Goal: Task Accomplishment & Management: Use online tool/utility

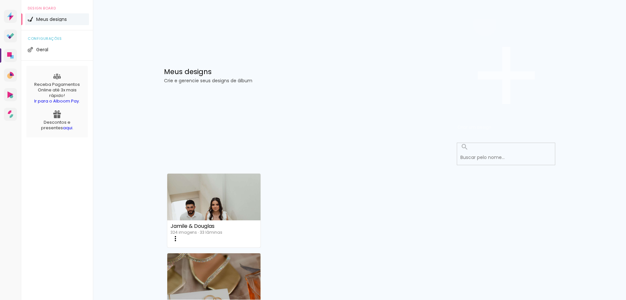
click at [491, 124] on span "Criar um design" at bounding box center [474, 127] width 34 height 6
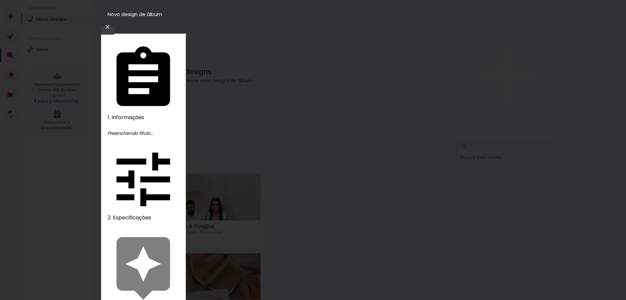
type input "[PERSON_NAME]"
type paper-input "[PERSON_NAME]"
click at [0, 0] on slot "Avançar" at bounding box center [0, 0] width 0 height 0
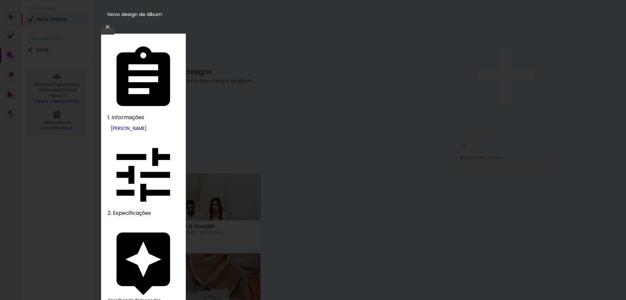
scroll to position [883, 0]
drag, startPoint x: 523, startPoint y: 51, endPoint x: 521, endPoint y: 177, distance: 125.5
click at [0, 0] on slot "Avançar" at bounding box center [0, 0] width 0 height 0
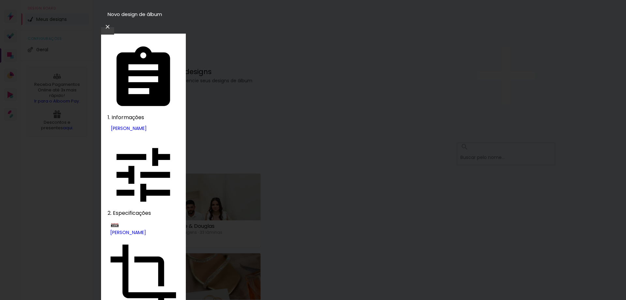
click at [0, 0] on slot "Slim Book" at bounding box center [0, 0] width 0 height 0
type input "Slim Book"
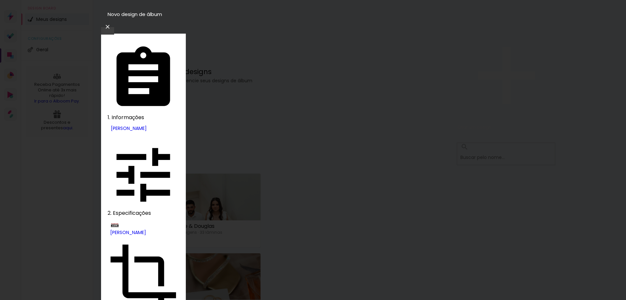
click at [0, 0] on slot "Avançar" at bounding box center [0, 0] width 0 height 0
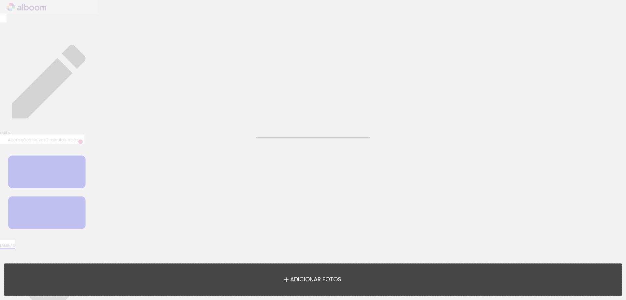
click at [295, 285] on label "Adicionar Fotos" at bounding box center [312, 279] width 69 height 12
click at [0, 0] on input "file" at bounding box center [0, 0] width 0 height 0
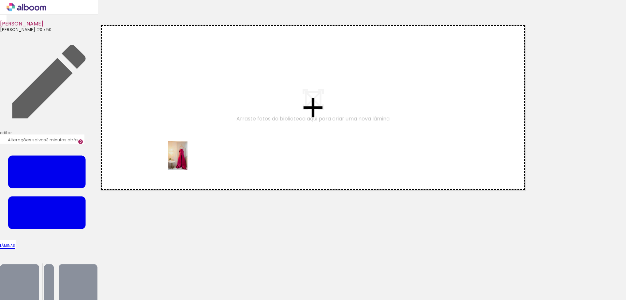
drag, startPoint x: 77, startPoint y: 270, endPoint x: 187, endPoint y: 160, distance: 155.8
click at [187, 160] on quentale-workspace at bounding box center [313, 150] width 626 height 300
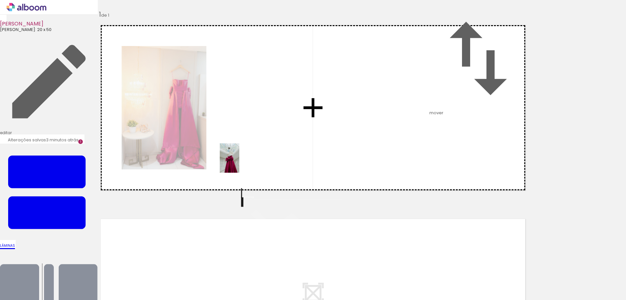
drag, startPoint x: 119, startPoint y: 261, endPoint x: 239, endPoint y: 163, distance: 155.6
click at [239, 163] on quentale-workspace at bounding box center [313, 150] width 626 height 300
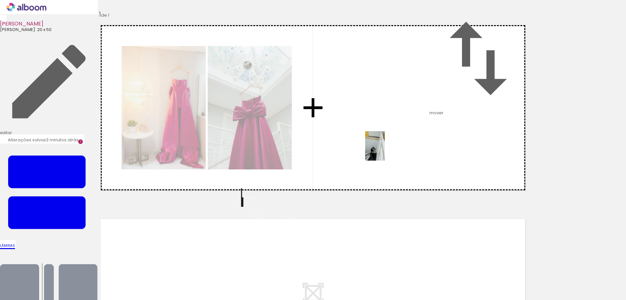
drag, startPoint x: 141, startPoint y: 291, endPoint x: 385, endPoint y: 151, distance: 280.8
click at [385, 151] on quentale-workspace at bounding box center [313, 150] width 626 height 300
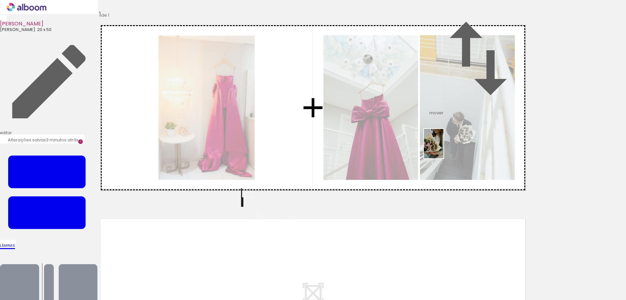
drag, startPoint x: 183, startPoint y: 279, endPoint x: 445, endPoint y: 147, distance: 293.0
click at [445, 147] on quentale-workspace at bounding box center [313, 150] width 626 height 300
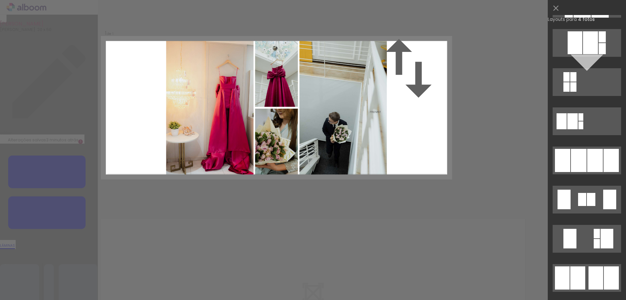
scroll to position [360, 0]
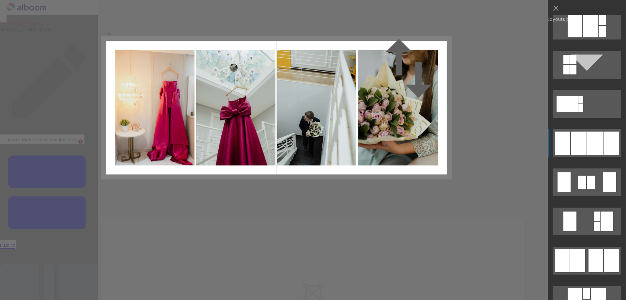
click at [581, 144] on div at bounding box center [579, 142] width 16 height 23
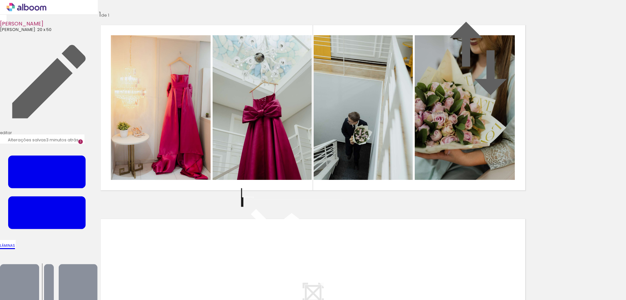
scroll to position [142, 0]
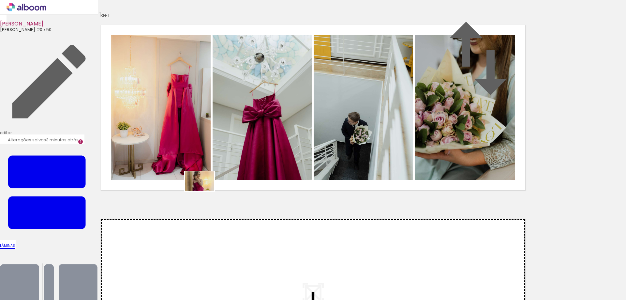
drag, startPoint x: 213, startPoint y: 277, endPoint x: 204, endPoint y: 191, distance: 86.8
click at [204, 191] on quentale-workspace at bounding box center [313, 150] width 626 height 300
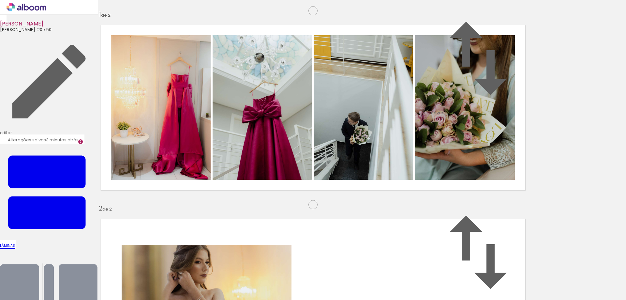
scroll to position [188, 0]
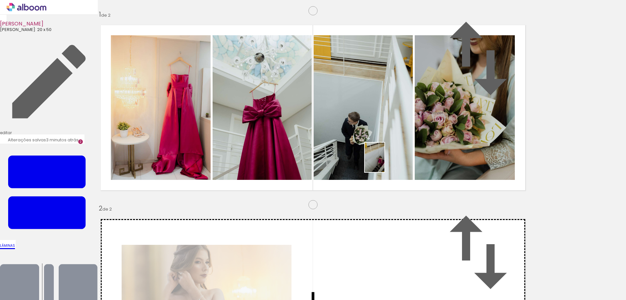
drag, startPoint x: 254, startPoint y: 281, endPoint x: 385, endPoint y: 161, distance: 177.9
click at [385, 161] on quentale-workspace at bounding box center [313, 150] width 626 height 300
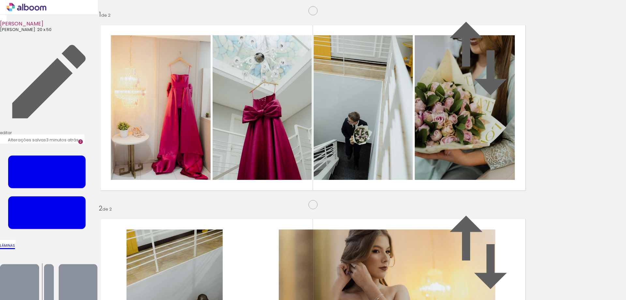
scroll to position [331, 0]
drag, startPoint x: 296, startPoint y: 285, endPoint x: 206, endPoint y: 197, distance: 125.6
click at [206, 197] on quentale-workspace at bounding box center [313, 150] width 626 height 300
drag, startPoint x: 317, startPoint y: 280, endPoint x: 260, endPoint y: 139, distance: 152.6
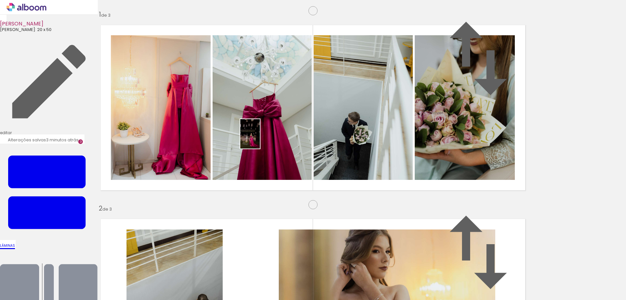
click at [260, 139] on quentale-workspace at bounding box center [313, 150] width 626 height 300
drag, startPoint x: 363, startPoint y: 281, endPoint x: 433, endPoint y: 150, distance: 148.3
click at [433, 150] on quentale-workspace at bounding box center [313, 150] width 626 height 300
drag, startPoint x: 401, startPoint y: 286, endPoint x: 521, endPoint y: 109, distance: 213.6
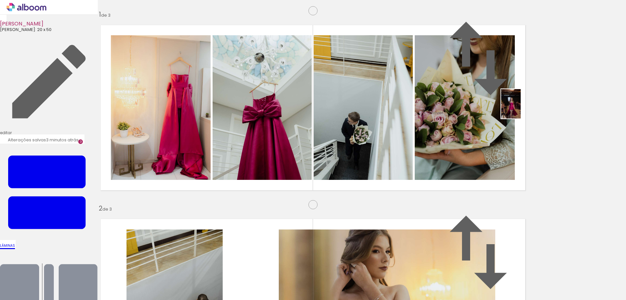
click at [521, 109] on quentale-workspace at bounding box center [313, 150] width 626 height 300
drag, startPoint x: 429, startPoint y: 282, endPoint x: 213, endPoint y: 165, distance: 245.0
click at [213, 165] on quentale-workspace at bounding box center [313, 150] width 626 height 300
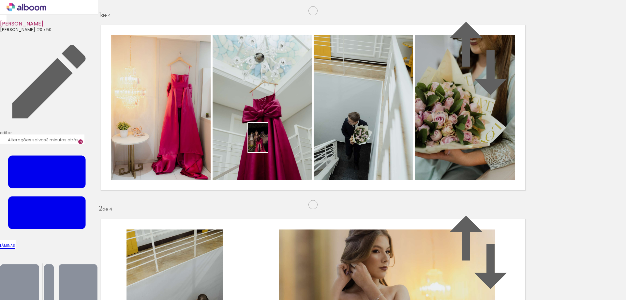
drag, startPoint x: 458, startPoint y: 285, endPoint x: 268, endPoint y: 142, distance: 237.7
click at [268, 142] on quentale-workspace at bounding box center [313, 150] width 626 height 300
drag, startPoint x: 508, startPoint y: 289, endPoint x: 409, endPoint y: 135, distance: 183.5
click at [409, 135] on quentale-workspace at bounding box center [313, 150] width 626 height 300
drag, startPoint x: 540, startPoint y: 277, endPoint x: 497, endPoint y: 161, distance: 123.6
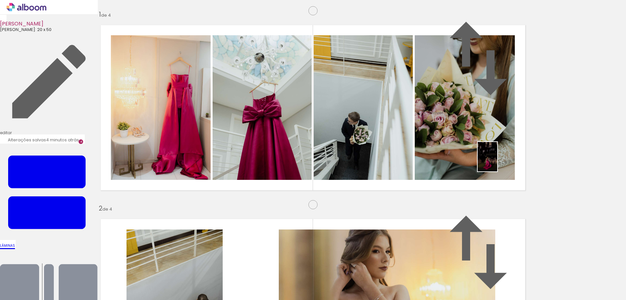
click at [497, 161] on quentale-workspace at bounding box center [313, 150] width 626 height 300
drag, startPoint x: 294, startPoint y: 244, endPoint x: 505, endPoint y: 197, distance: 216.4
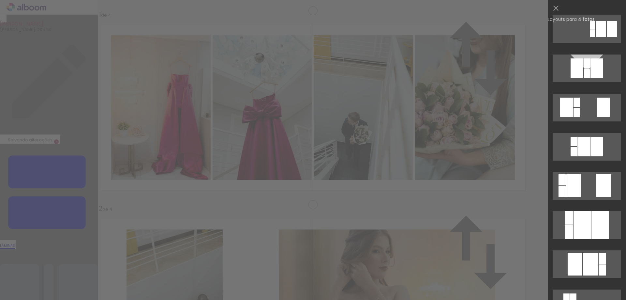
scroll to position [315, 0]
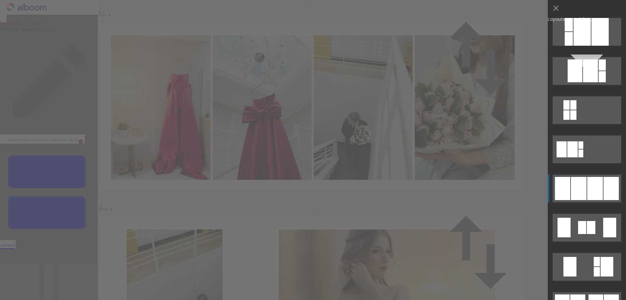
click at [587, 194] on quentale-layouter at bounding box center [586, 188] width 68 height 28
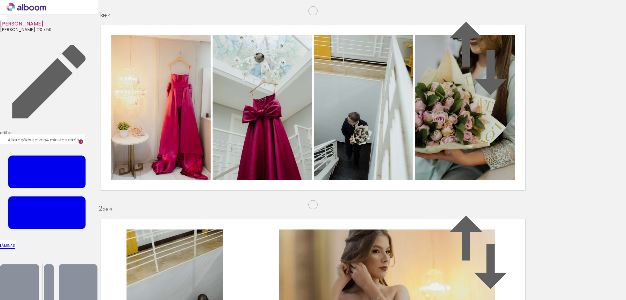
scroll to position [0, 442]
drag, startPoint x: 140, startPoint y: 284, endPoint x: 141, endPoint y: 188, distance: 96.2
click at [141, 188] on quentale-workspace at bounding box center [313, 150] width 626 height 300
drag, startPoint x: 181, startPoint y: 294, endPoint x: 253, endPoint y: 174, distance: 140.3
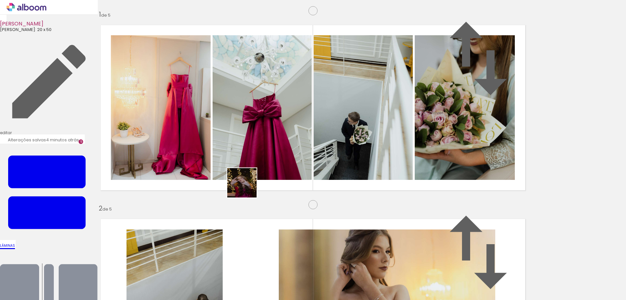
click at [253, 174] on quentale-workspace at bounding box center [313, 150] width 626 height 300
drag, startPoint x: 211, startPoint y: 285, endPoint x: 375, endPoint y: 140, distance: 219.1
click at [375, 140] on quentale-workspace at bounding box center [313, 150] width 626 height 300
drag, startPoint x: 248, startPoint y: 280, endPoint x: 488, endPoint y: 143, distance: 275.6
click at [488, 143] on quentale-workspace at bounding box center [313, 150] width 626 height 300
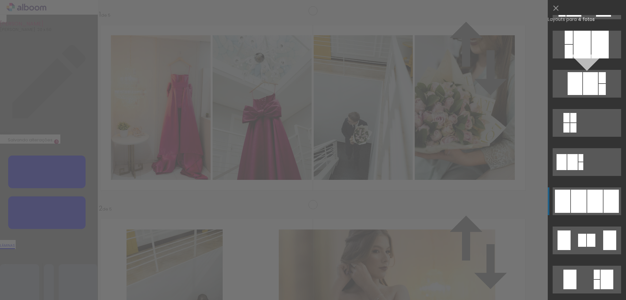
scroll to position [315, 0]
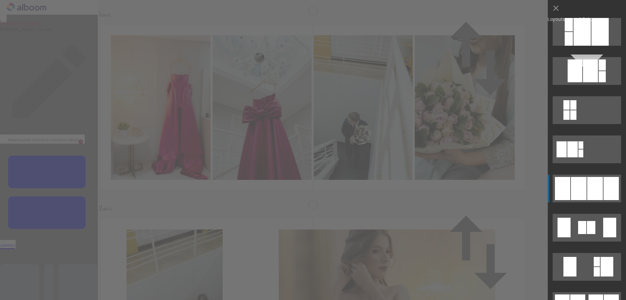
click at [586, 185] on quentale-layouter at bounding box center [586, 188] width 68 height 28
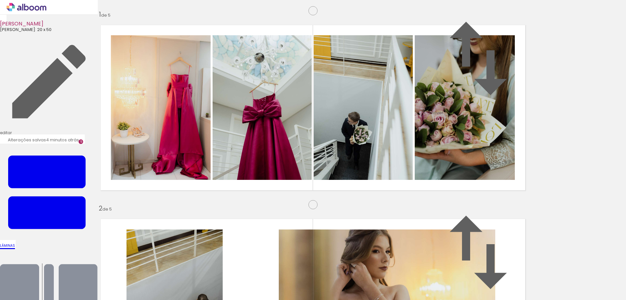
scroll to position [961, 0]
drag, startPoint x: 284, startPoint y: 271, endPoint x: 304, endPoint y: 247, distance: 31.7
click at [234, 165] on quentale-workspace at bounding box center [313, 150] width 626 height 300
drag, startPoint x: 314, startPoint y: 277, endPoint x: 337, endPoint y: 248, distance: 37.3
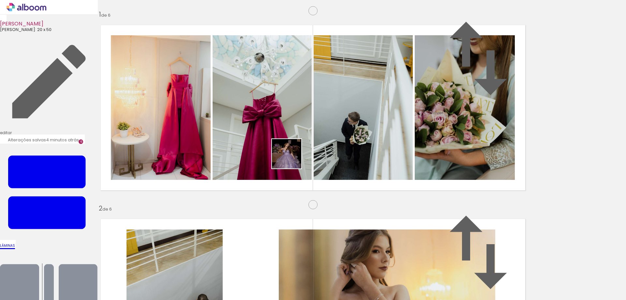
click at [289, 149] on quentale-workspace at bounding box center [313, 150] width 626 height 300
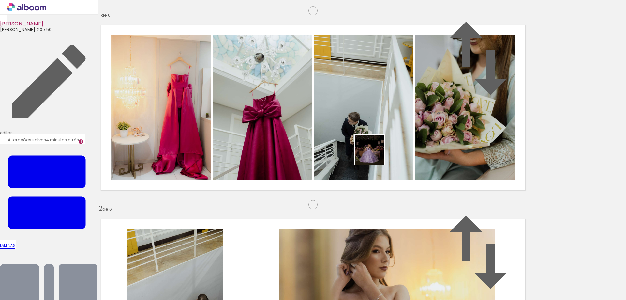
drag, startPoint x: 346, startPoint y: 280, endPoint x: 374, endPoint y: 154, distance: 128.2
click at [374, 154] on quentale-workspace at bounding box center [313, 150] width 626 height 300
drag, startPoint x: 443, startPoint y: 194, endPoint x: 464, endPoint y: 163, distance: 37.4
click at [464, 163] on quentale-workspace at bounding box center [313, 150] width 626 height 300
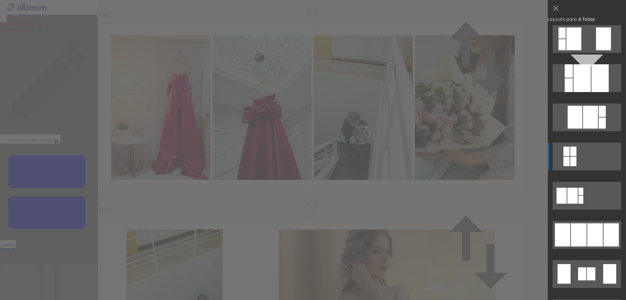
scroll to position [270, 0]
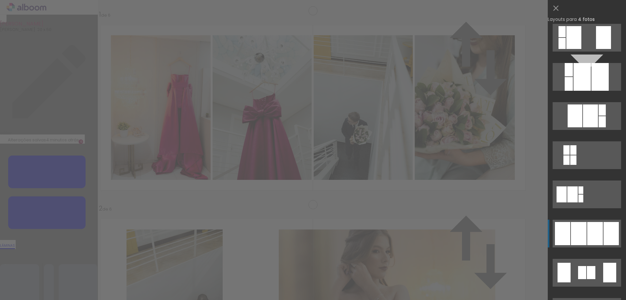
click at [585, 226] on div at bounding box center [579, 233] width 16 height 23
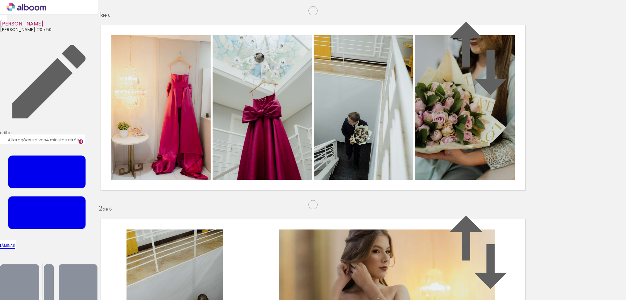
scroll to position [1137, 0]
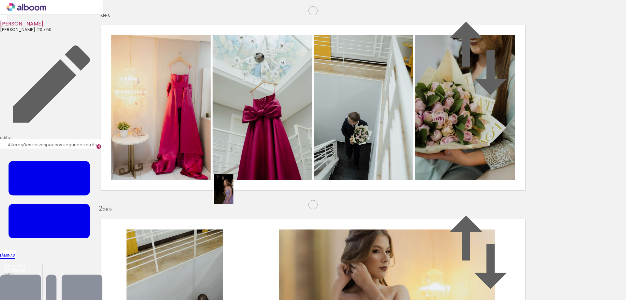
drag, startPoint x: 424, startPoint y: 282, endPoint x: 228, endPoint y: 193, distance: 215.7
click at [228, 193] on quentale-workspace at bounding box center [313, 150] width 626 height 300
drag, startPoint x: 466, startPoint y: 286, endPoint x: 272, endPoint y: 149, distance: 237.0
click at [272, 149] on quentale-workspace at bounding box center [313, 150] width 626 height 300
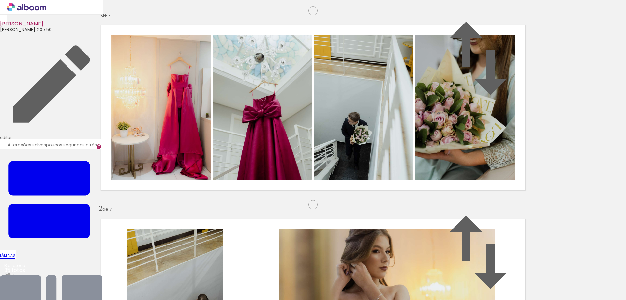
scroll to position [1208, 0]
drag, startPoint x: 488, startPoint y: 281, endPoint x: 439, endPoint y: 177, distance: 114.8
click at [365, 107] on quentale-workspace at bounding box center [313, 150] width 626 height 300
drag, startPoint x: 543, startPoint y: 285, endPoint x: 490, endPoint y: 113, distance: 179.6
click at [490, 113] on quentale-workspace at bounding box center [313, 150] width 626 height 300
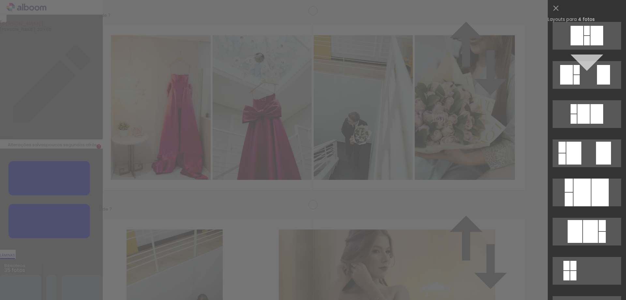
scroll to position [171, 0]
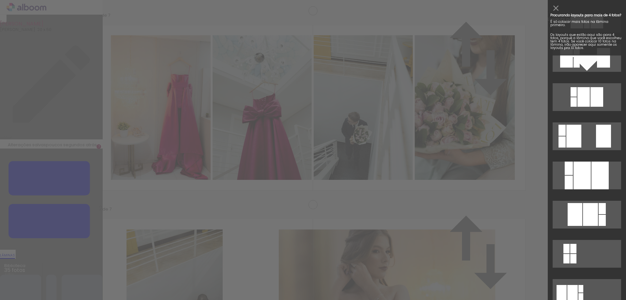
click at [610, 16] on b "4 fotos" at bounding box center [587, 58] width 78 height 84
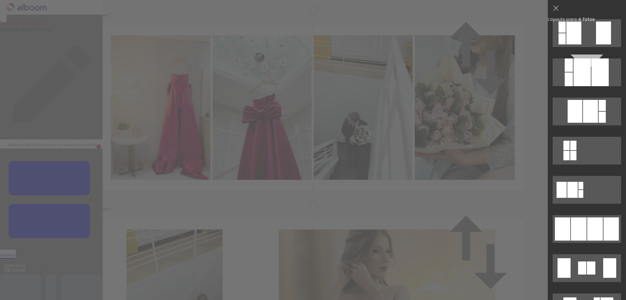
scroll to position [309, 0]
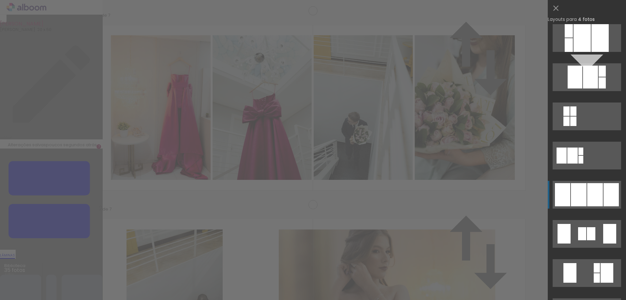
click at [577, 193] on div at bounding box center [579, 194] width 16 height 23
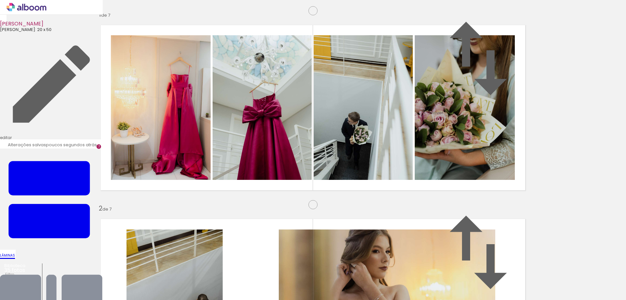
scroll to position [1282, 0]
drag, startPoint x: 313, startPoint y: 287, endPoint x: 253, endPoint y: 214, distance: 94.0
click at [253, 214] on quentale-workspace at bounding box center [313, 150] width 626 height 300
drag, startPoint x: 326, startPoint y: 235, endPoint x: 276, endPoint y: 134, distance: 112.5
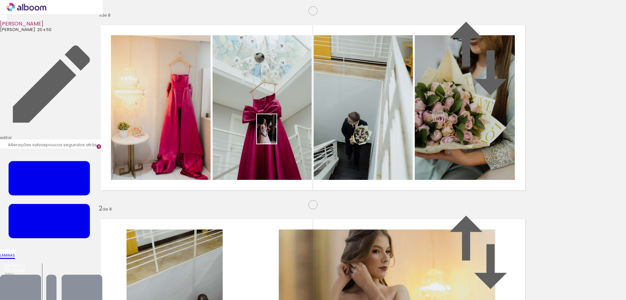
click at [276, 134] on quentale-workspace at bounding box center [313, 150] width 626 height 300
drag, startPoint x: 375, startPoint y: 278, endPoint x: 375, endPoint y: 155, distance: 123.5
click at [375, 155] on quentale-workspace at bounding box center [313, 150] width 626 height 300
drag, startPoint x: 423, startPoint y: 279, endPoint x: 241, endPoint y: 159, distance: 218.0
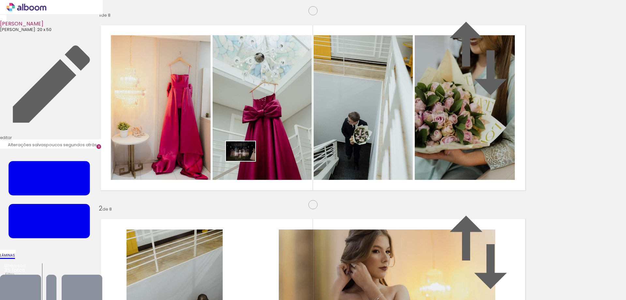
click at [241, 159] on quentale-workspace at bounding box center [313, 150] width 626 height 300
drag, startPoint x: 463, startPoint y: 281, endPoint x: 445, endPoint y: 169, distance: 113.5
click at [445, 169] on quentale-workspace at bounding box center [313, 150] width 626 height 300
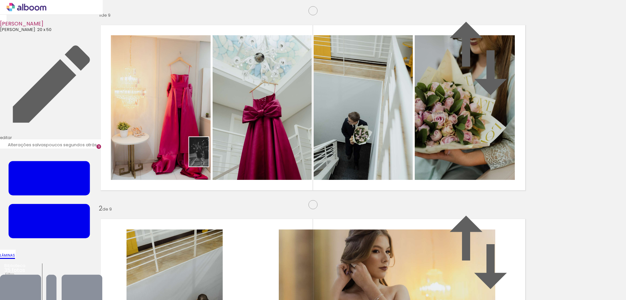
drag, startPoint x: 487, startPoint y: 278, endPoint x: 181, endPoint y: 156, distance: 329.7
click at [181, 156] on quentale-workspace at bounding box center [313, 150] width 626 height 300
drag, startPoint x: 521, startPoint y: 283, endPoint x: 422, endPoint y: 185, distance: 139.4
click at [314, 131] on quentale-workspace at bounding box center [313, 150] width 626 height 300
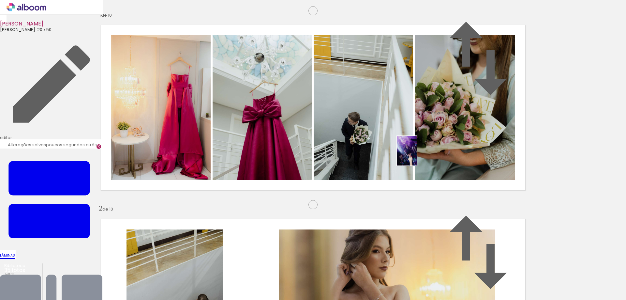
drag, startPoint x: 562, startPoint y: 280, endPoint x: 415, endPoint y: 154, distance: 193.0
click at [415, 154] on quentale-workspace at bounding box center [313, 150] width 626 height 300
drag, startPoint x: 595, startPoint y: 278, endPoint x: 488, endPoint y: 151, distance: 166.1
click at [488, 151] on quentale-workspace at bounding box center [313, 150] width 626 height 300
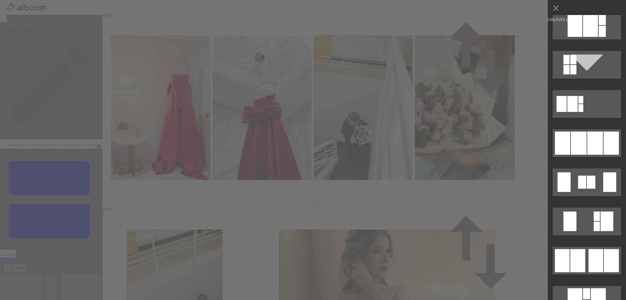
scroll to position [377, 0]
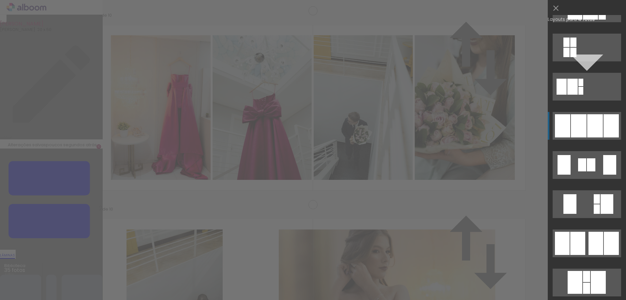
click at [593, 121] on div at bounding box center [595, 125] width 16 height 23
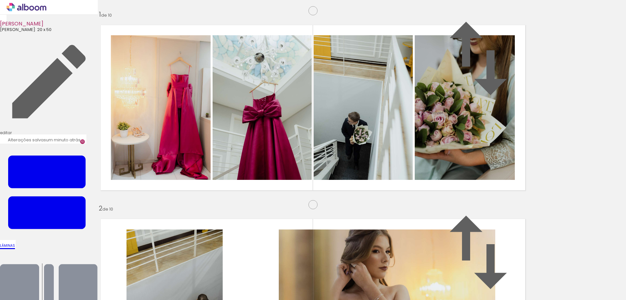
scroll to position [1716, 0]
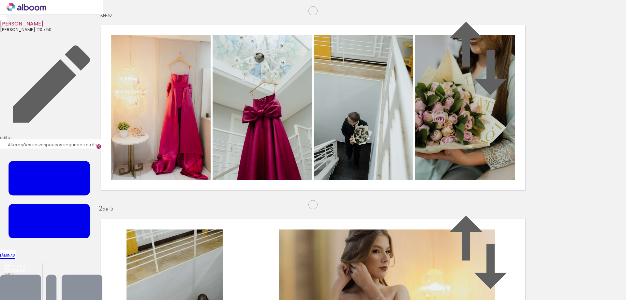
scroll to position [0, 707]
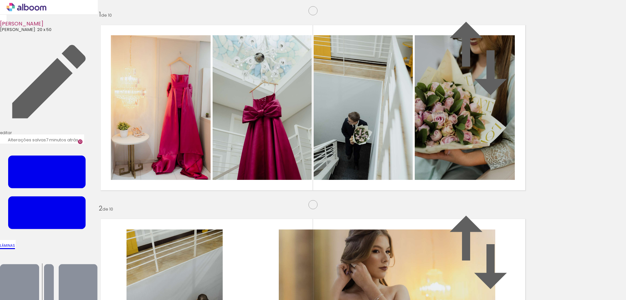
scroll to position [0, 707]
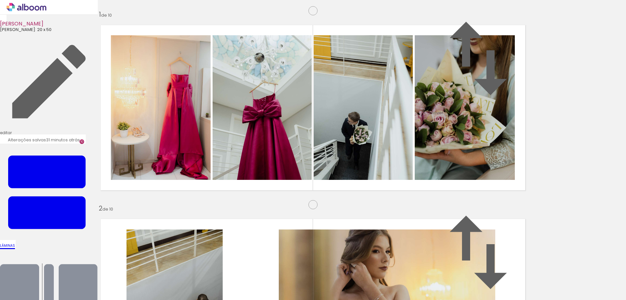
scroll to position [0, 707]
